Goal: Transaction & Acquisition: Register for event/course

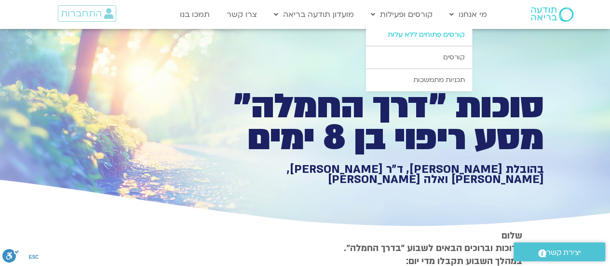
click at [422, 29] on link "קורסים פתוחים ללא עלות" at bounding box center [419, 35] width 106 height 22
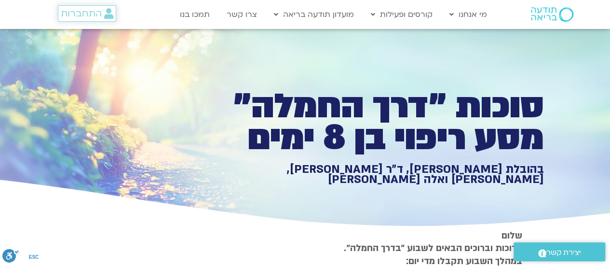
click at [71, 8] on span "התחברות" at bounding box center [81, 13] width 41 height 11
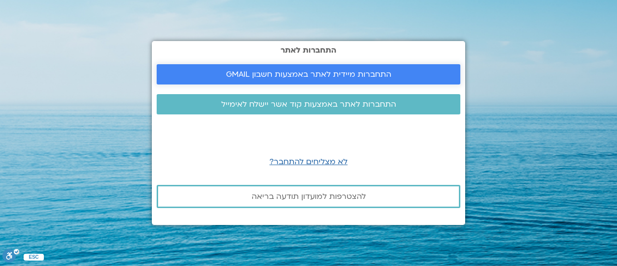
click at [243, 78] on span "התחברות מיידית לאתר באמצעות חשבון GMAIL" at bounding box center [308, 74] width 165 height 9
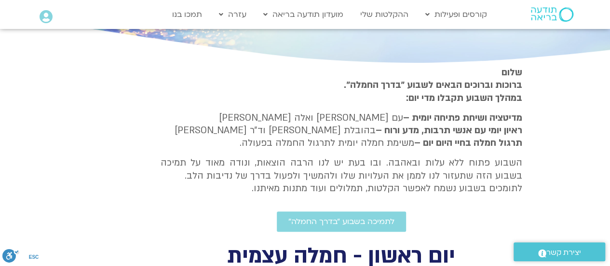
scroll to position [162, 0]
